Goal: Transaction & Acquisition: Purchase product/service

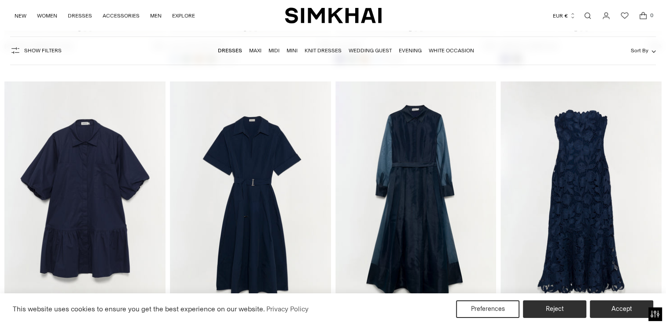
scroll to position [5832, 0]
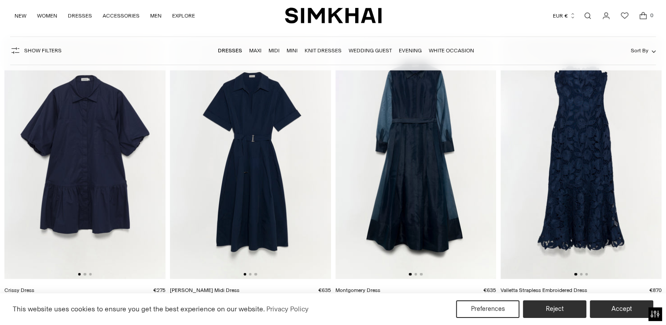
click at [239, 199] on img at bounding box center [250, 158] width 161 height 242
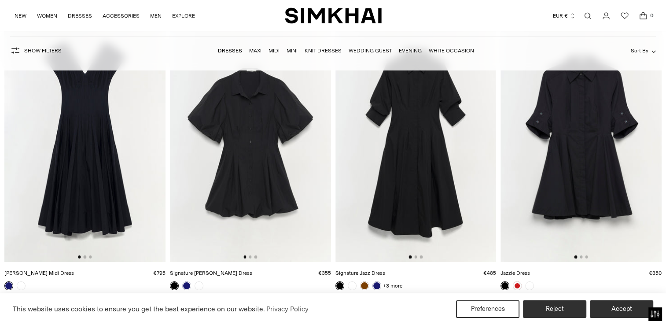
scroll to position [6668, 0]
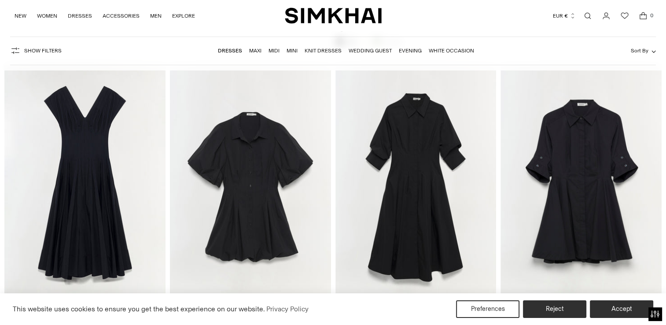
click at [263, 170] on img at bounding box center [250, 185] width 161 height 242
click at [433, 219] on img at bounding box center [415, 185] width 161 height 242
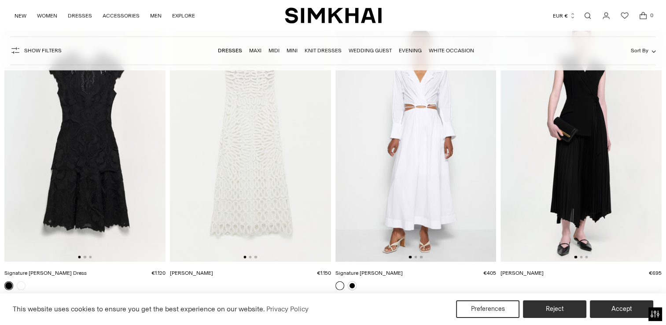
scroll to position [12356, 0]
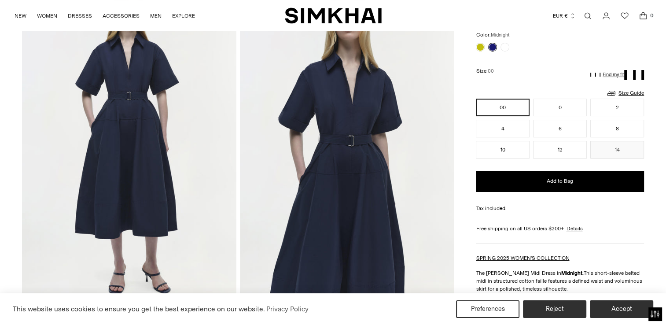
scroll to position [88, 0]
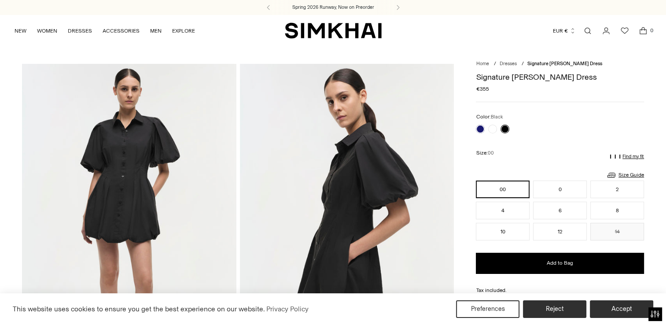
click at [172, 165] on img at bounding box center [129, 224] width 214 height 321
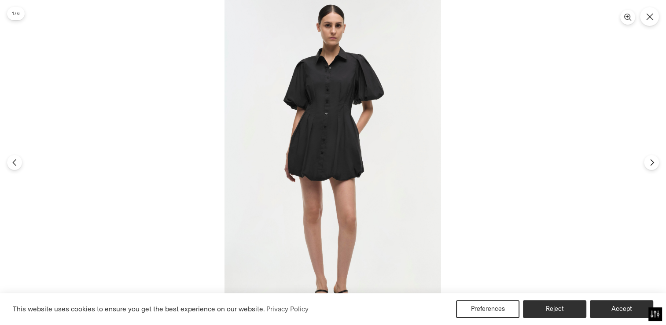
click at [322, 119] on img at bounding box center [332, 162] width 216 height 325
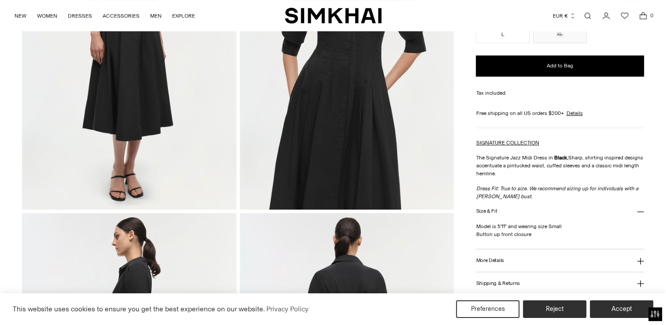
scroll to position [396, 0]
